Goal: Information Seeking & Learning: Find specific fact

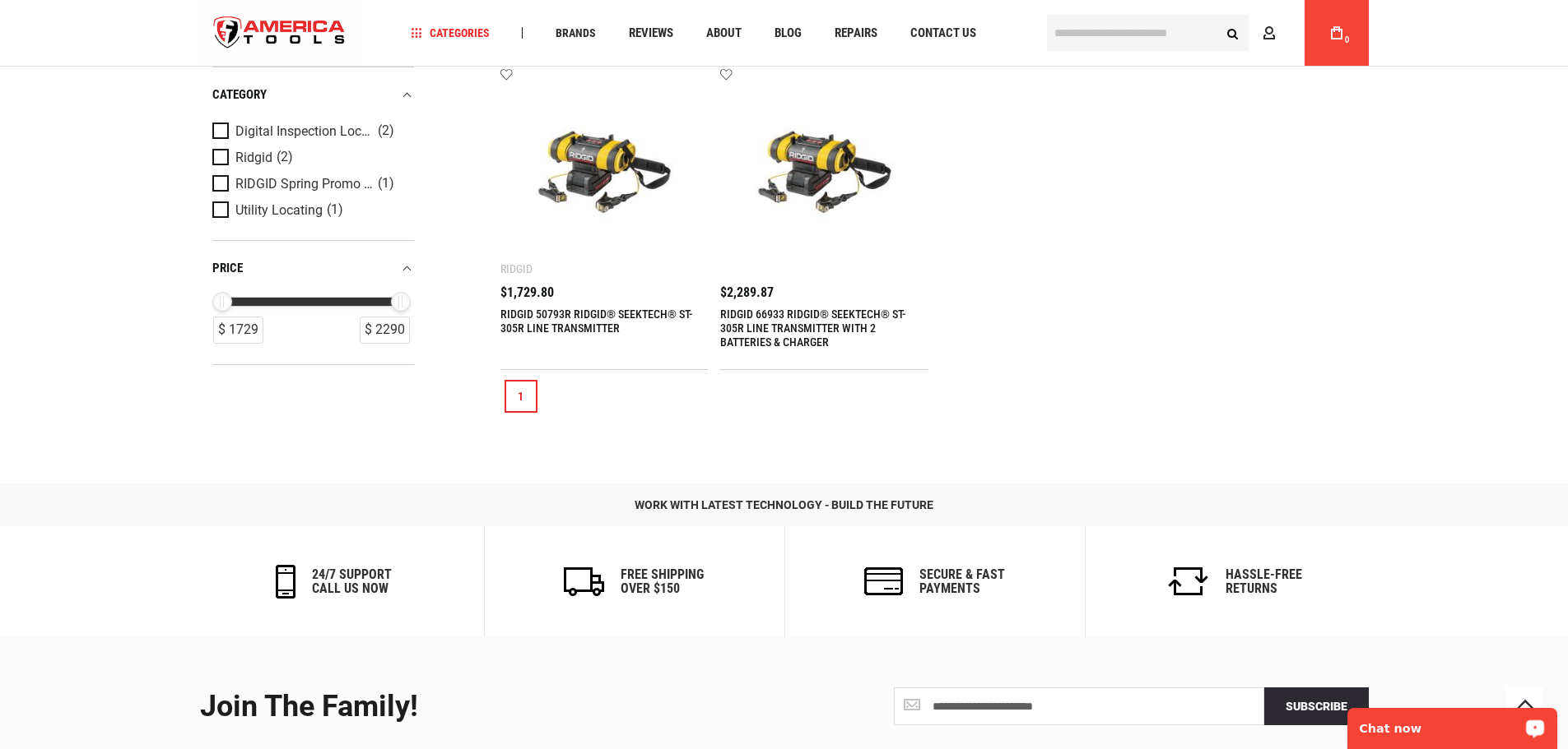
click at [1396, 715] on div "Chat now" at bounding box center [1452, 728] width 210 height 41
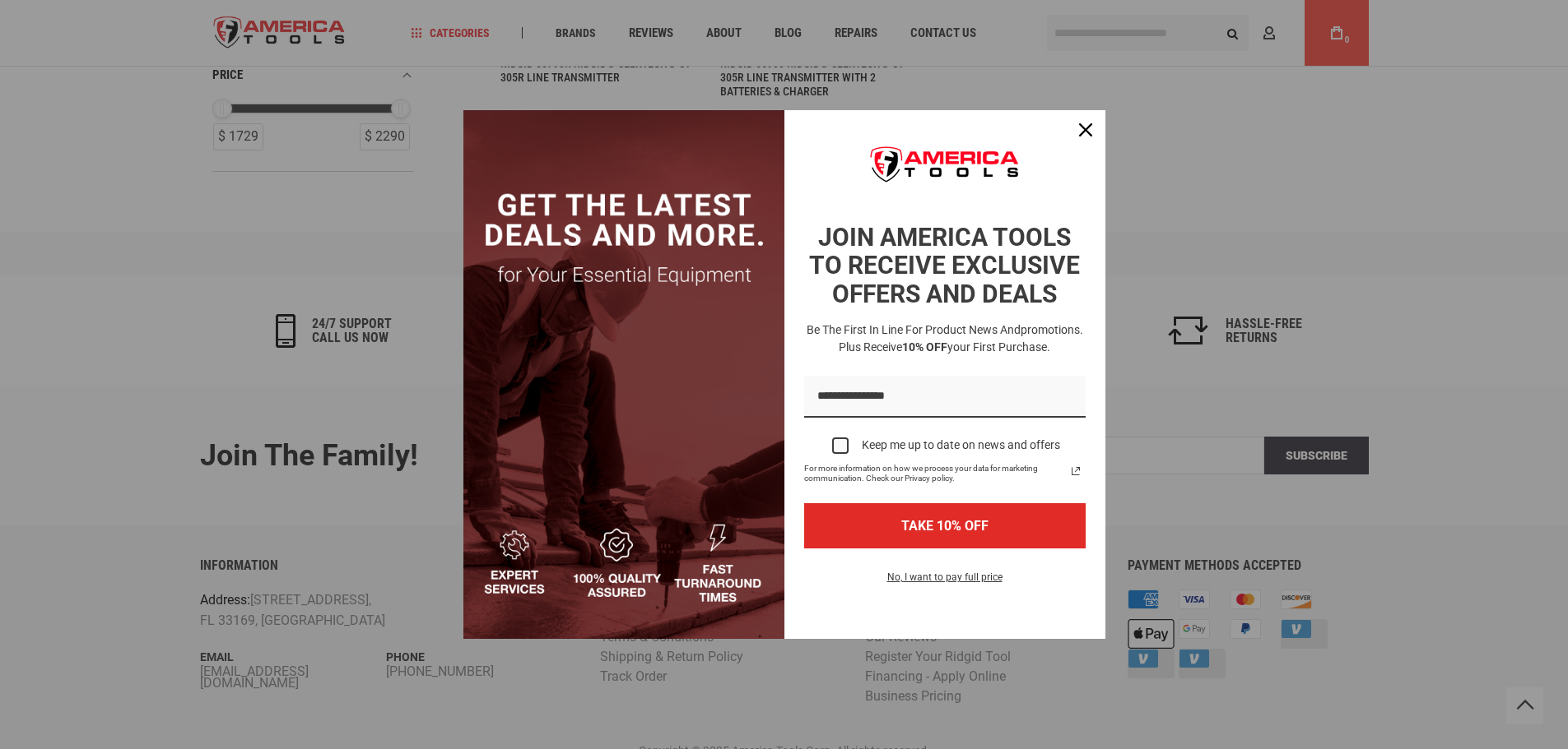
scroll to position [671, 0]
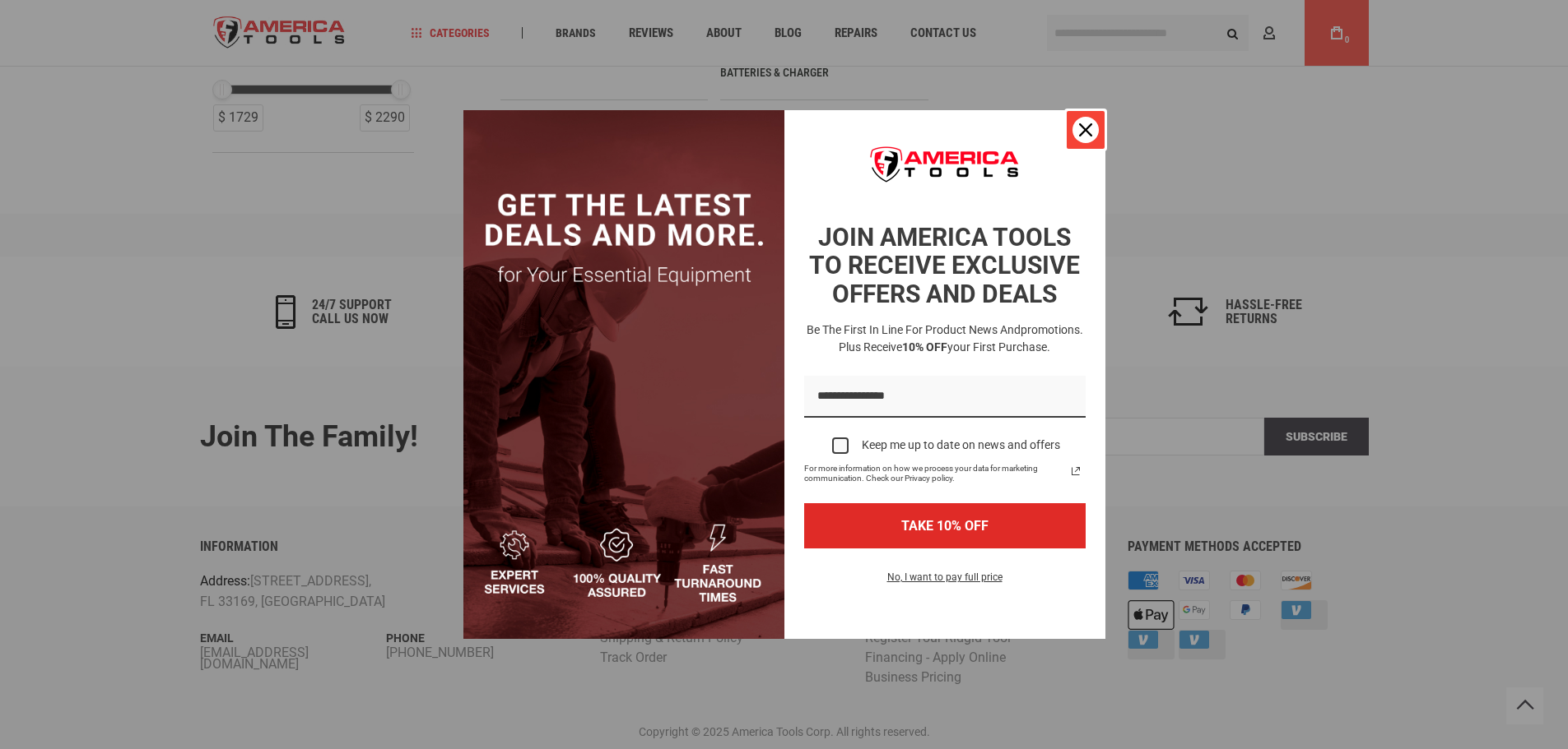
click at [1086, 140] on div "Close" at bounding box center [1086, 131] width 27 height 27
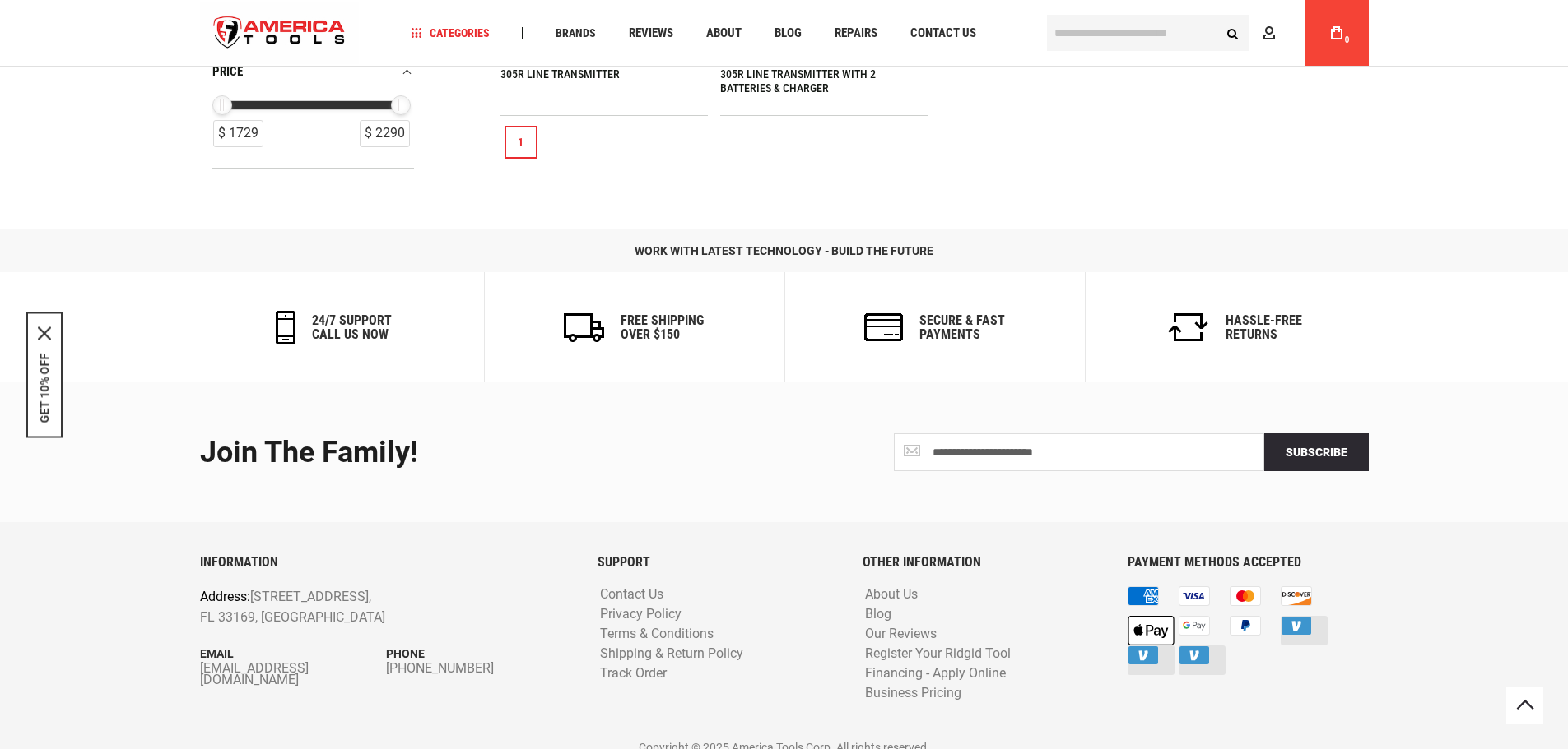
scroll to position [0, 0]
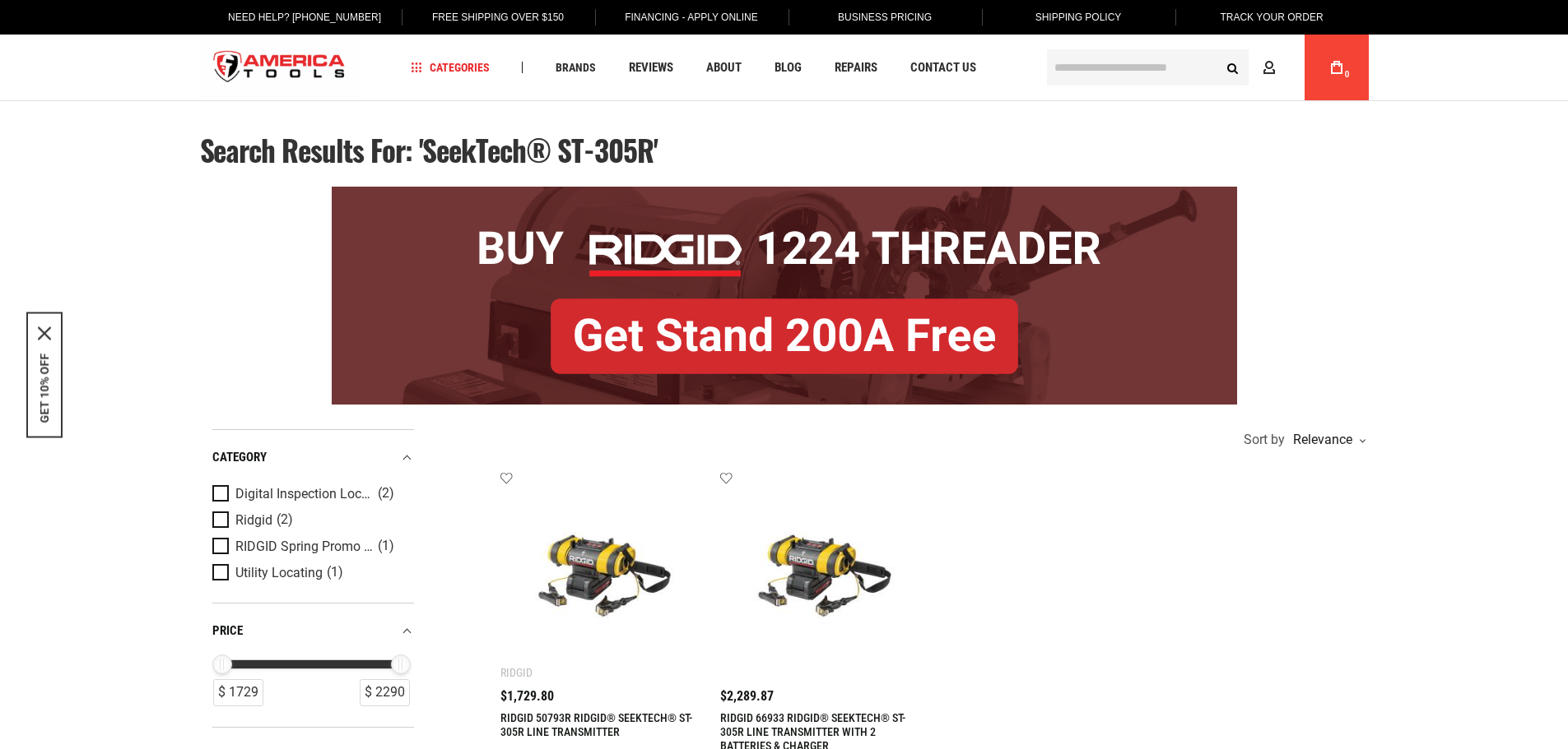
click at [623, 572] on img at bounding box center [604, 575] width 176 height 175
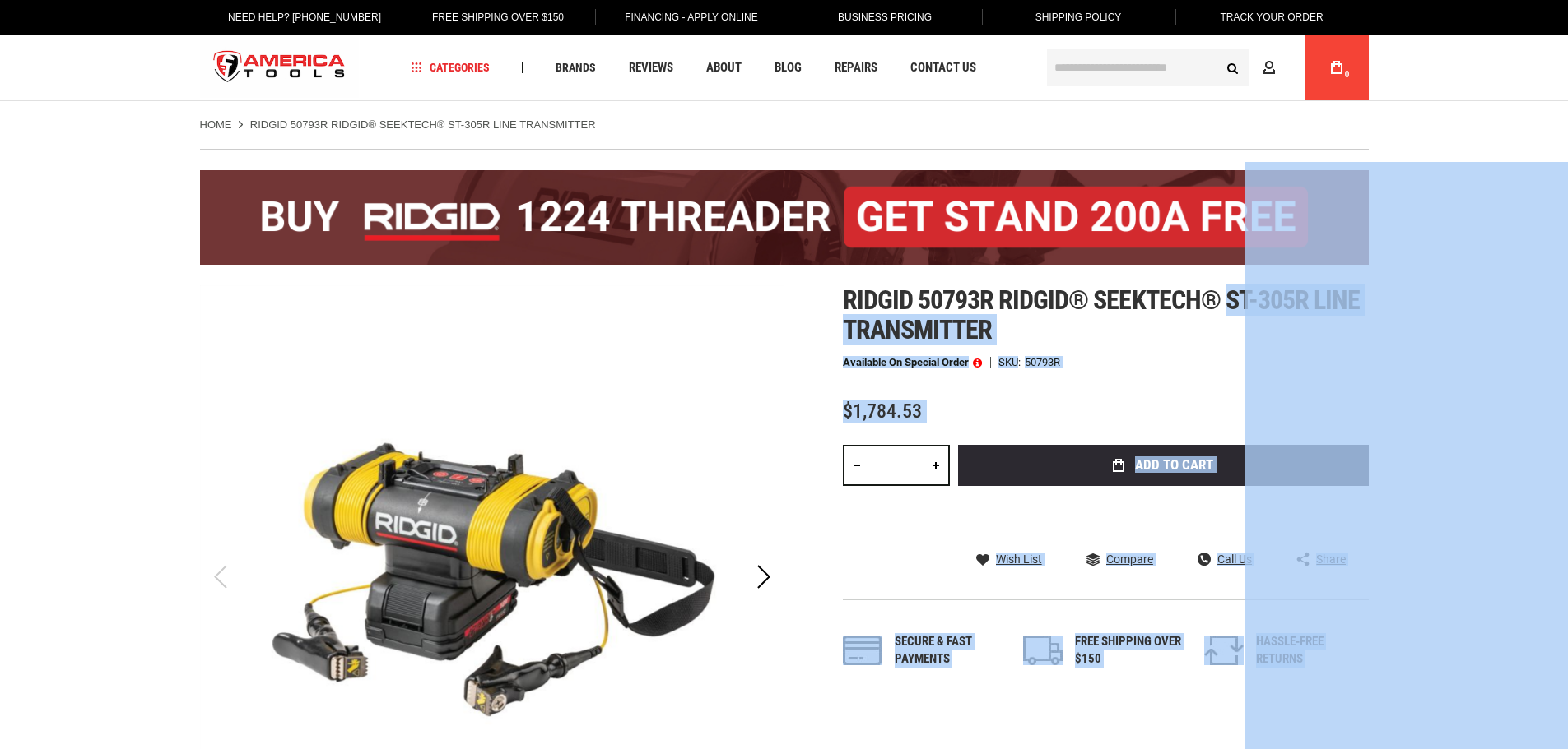
drag, startPoint x: 1231, startPoint y: 298, endPoint x: 1246, endPoint y: 298, distance: 15.0
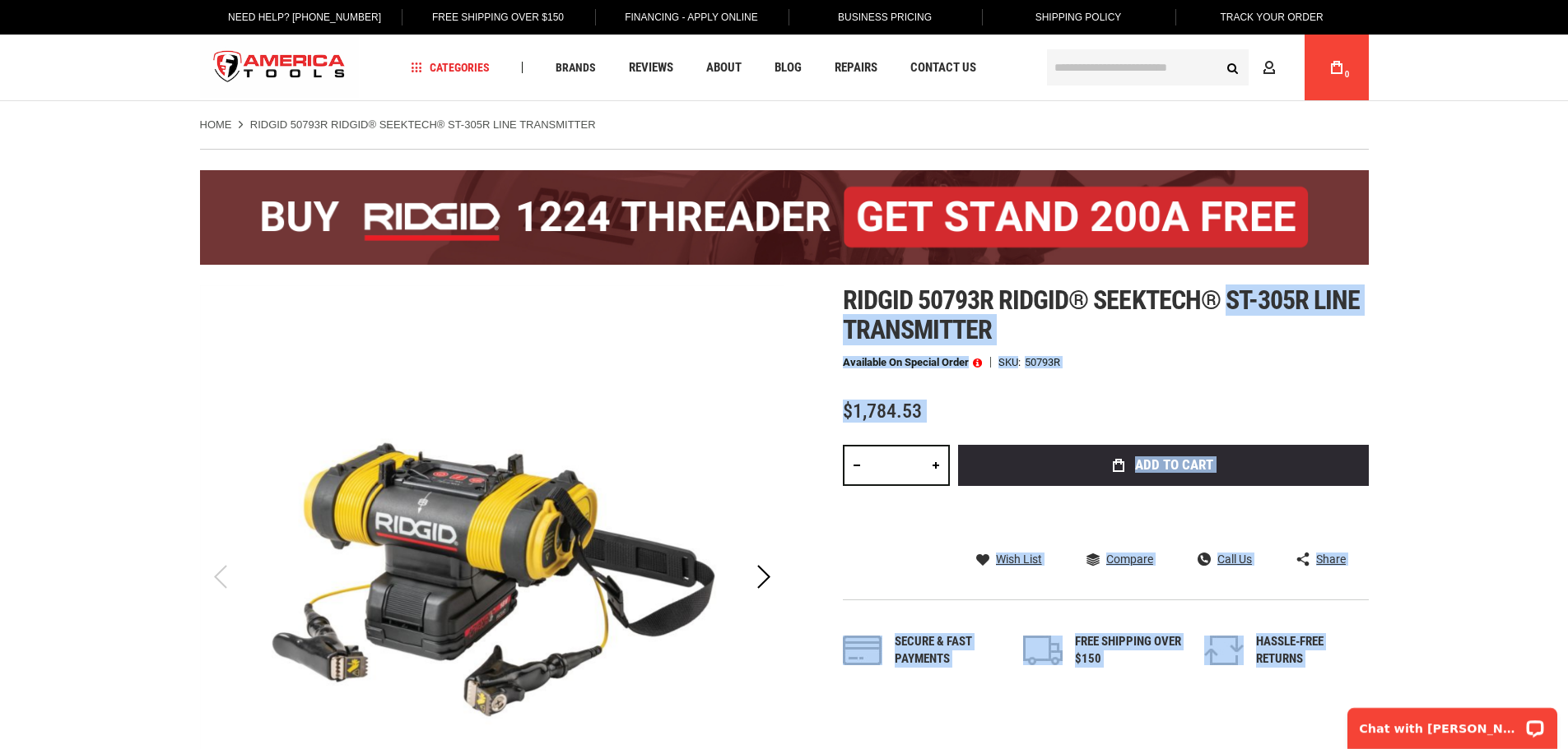
click at [1247, 307] on span "Ridgid 50793r ridgid® seektech® st-305r line transmitter" at bounding box center [1101, 314] width 517 height 61
click at [1231, 298] on span "Ridgid 50793r ridgid® seektech® st-305r line transmitter" at bounding box center [1101, 314] width 517 height 61
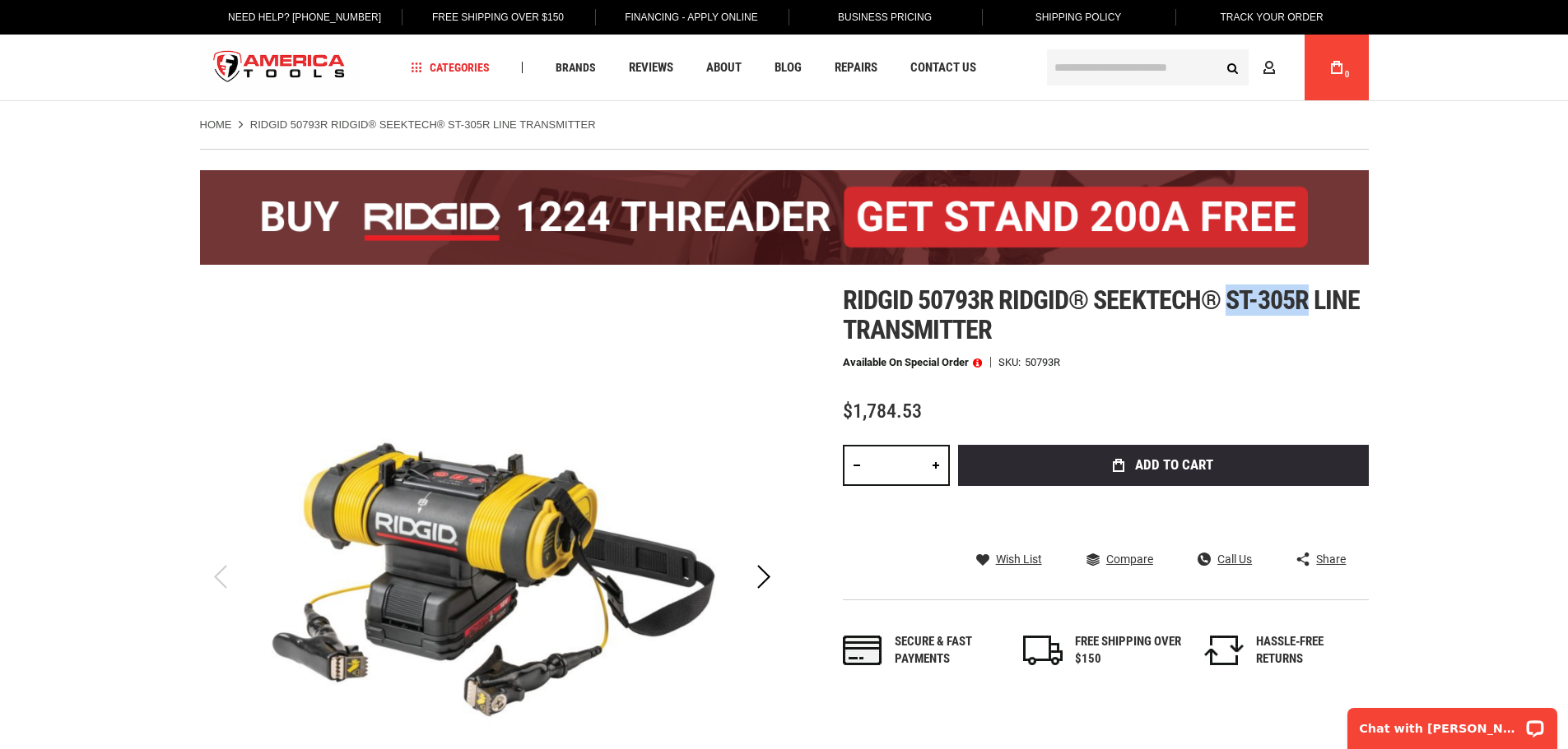
drag, startPoint x: 1226, startPoint y: 298, endPoint x: 1311, endPoint y: 297, distance: 85.0
click at [1311, 297] on span "Ridgid 50793r ridgid® seektech® st-305r line transmitter" at bounding box center [1101, 314] width 517 height 61
copy span "st-305r"
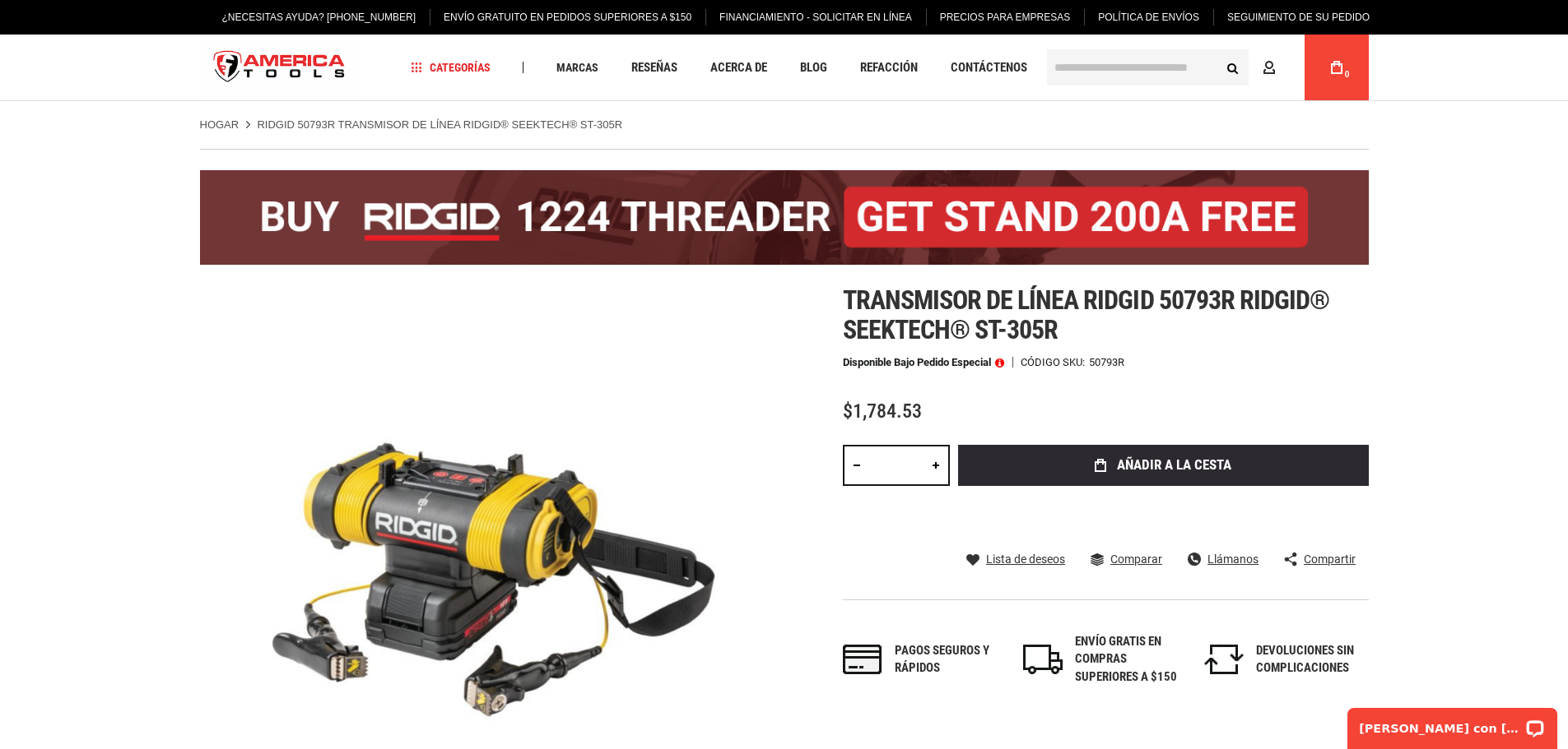
click at [896, 284] on font "Transmisor de línea Ridgid 50793r ridgid® seektech® st-305r" at bounding box center [1086, 314] width 487 height 61
click at [896, 298] on font "Transmisor de línea Ridgid 50793r ridgid® seektech® st-305r" at bounding box center [1086, 314] width 487 height 61
copy font "Transmisor"
